Goal: Navigation & Orientation: Find specific page/section

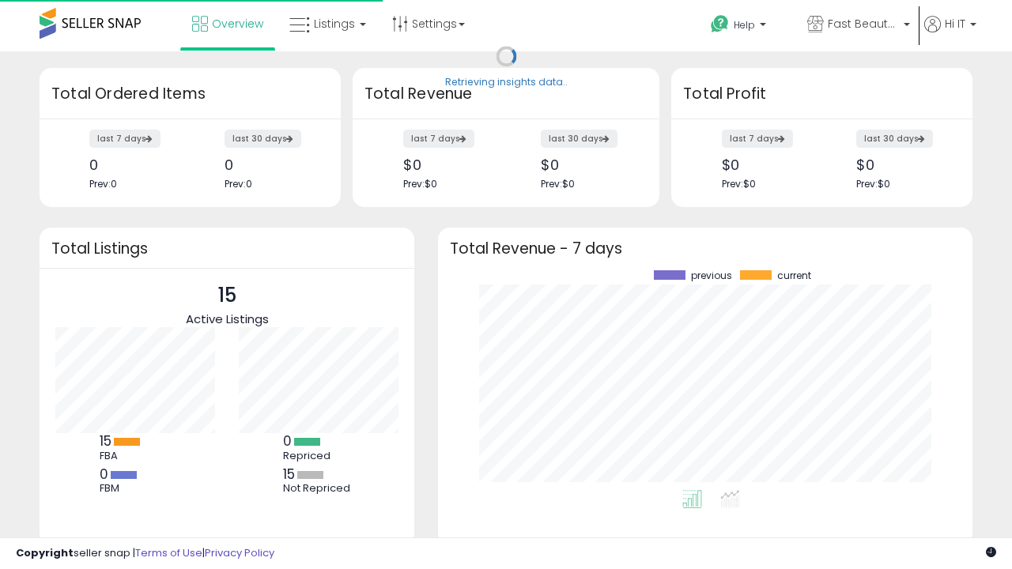
scroll to position [220, 503]
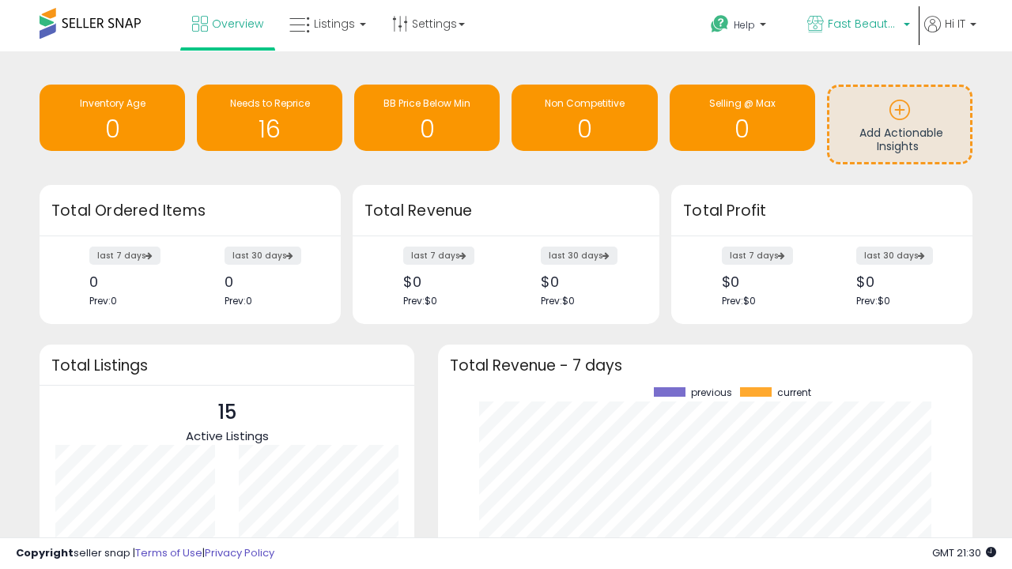
click at [857, 25] on span "Fast Beauty ([GEOGRAPHIC_DATA])" at bounding box center [863, 24] width 71 height 16
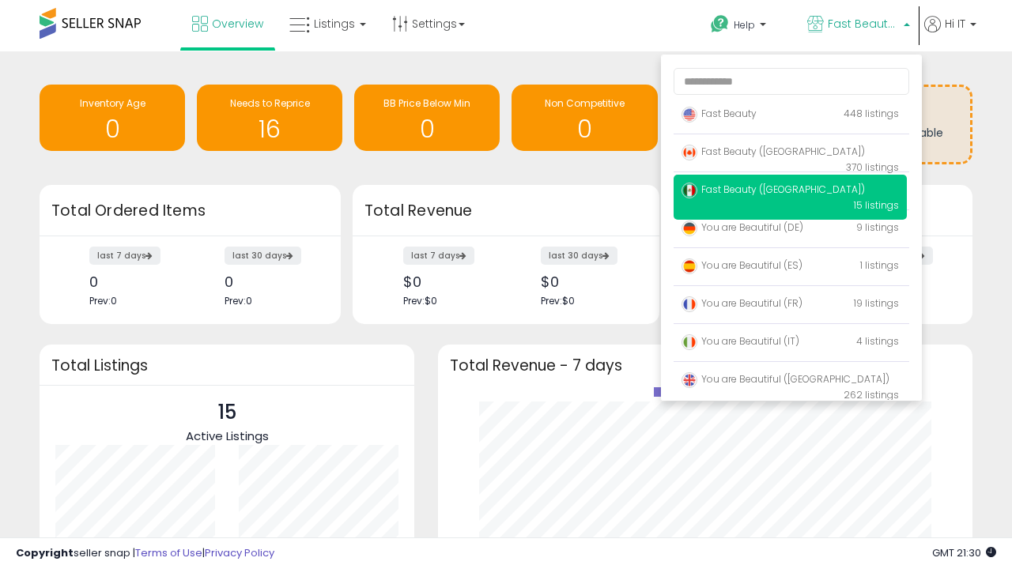
click at [790, 344] on span "You are Beautiful (IT)" at bounding box center [740, 340] width 118 height 13
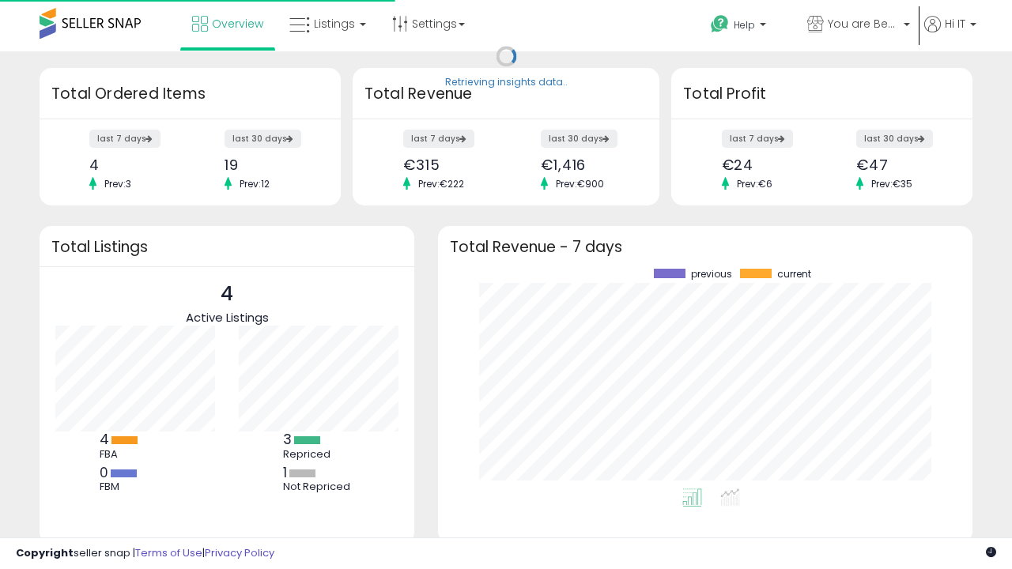
scroll to position [220, 503]
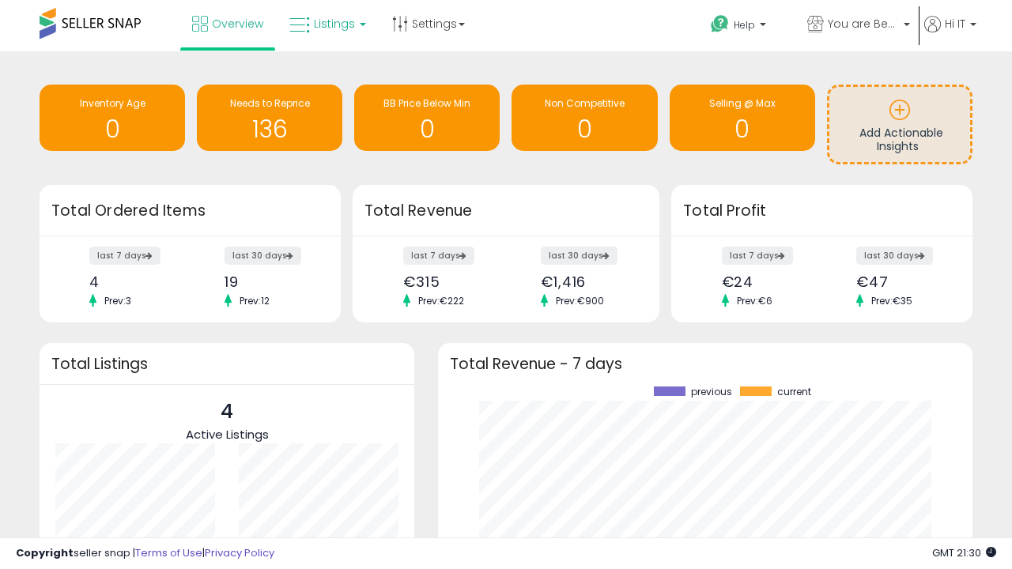
click at [326, 24] on span "Listings" at bounding box center [334, 24] width 41 height 16
